Goal: Information Seeking & Learning: Learn about a topic

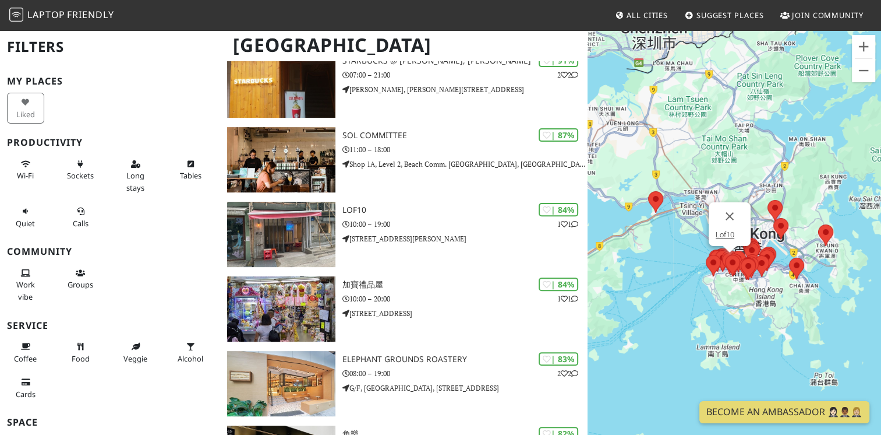
scroll to position [345, 0]
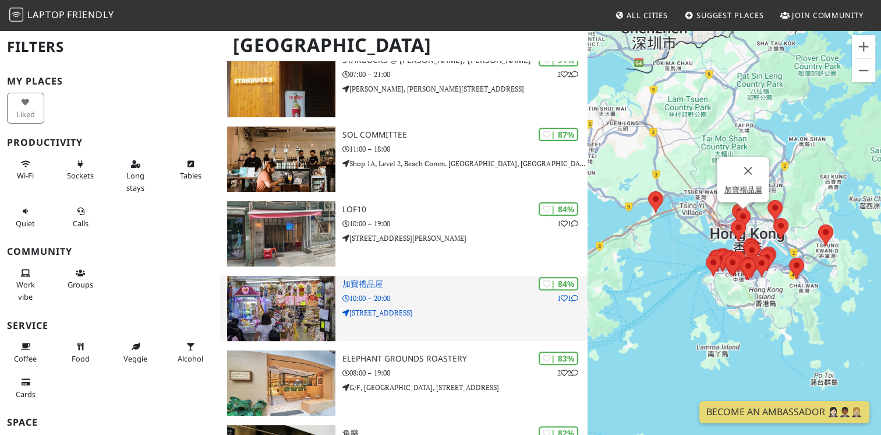
click at [357, 285] on h3 "加寶禮品屋" at bounding box center [465, 284] width 245 height 10
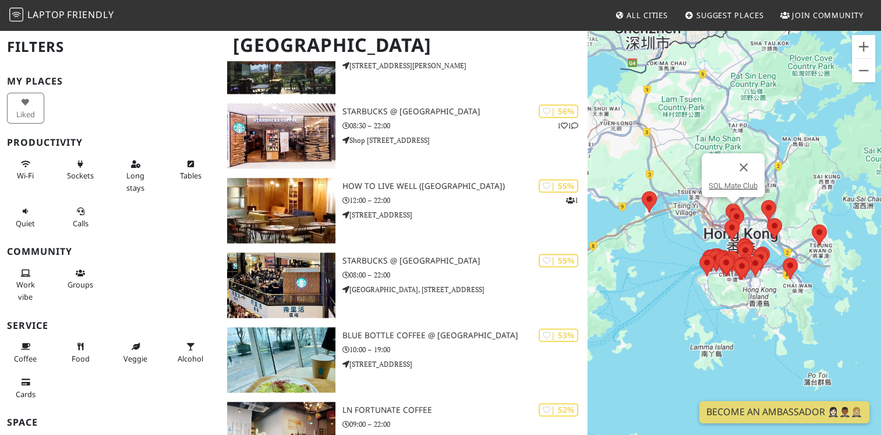
scroll to position [1650, 0]
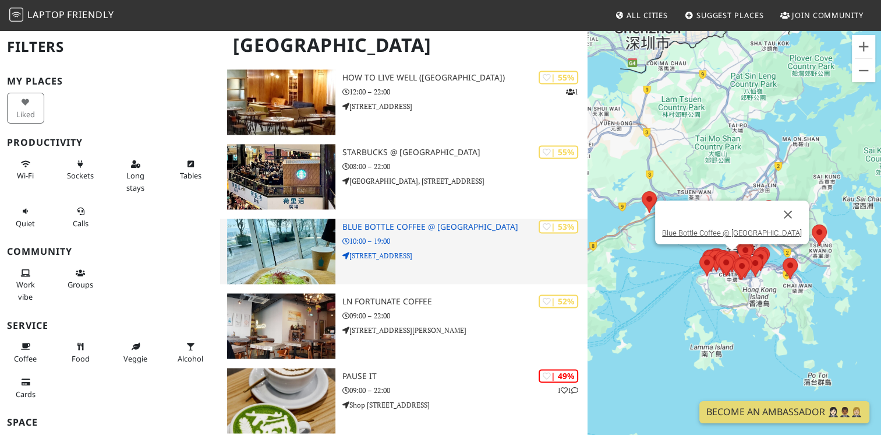
click at [417, 231] on h3 "Blue Bottle Coffee @ [GEOGRAPHIC_DATA]" at bounding box center [465, 227] width 245 height 10
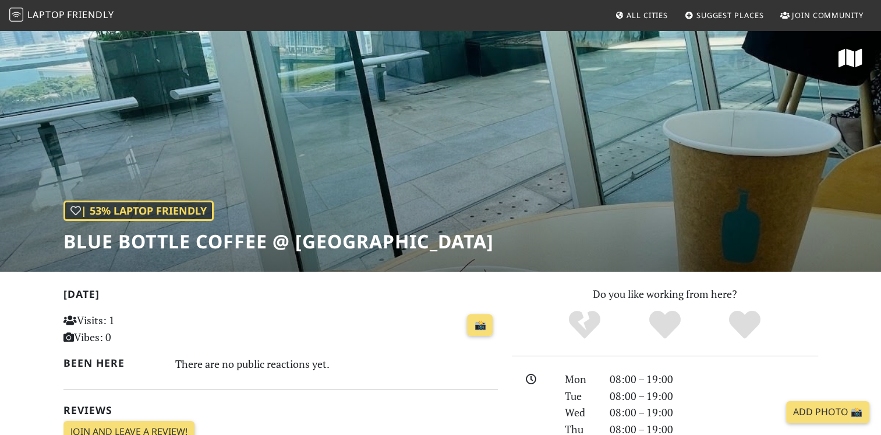
click at [359, 323] on div "📸" at bounding box center [355, 324] width 285 height 31
